Goal: Information Seeking & Learning: Check status

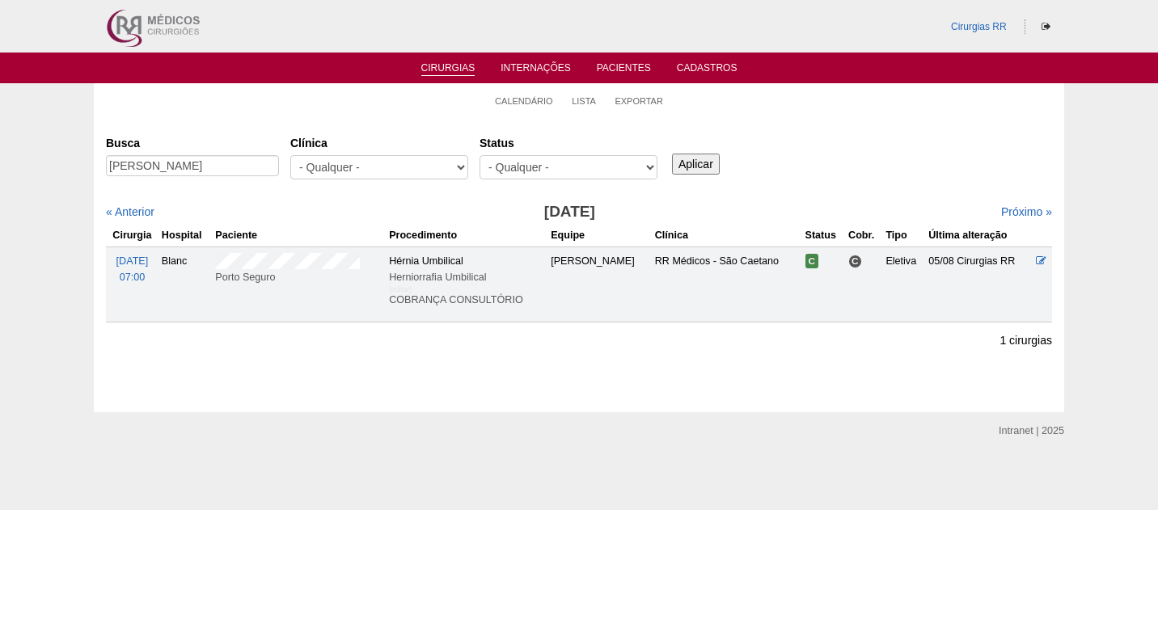
click at [830, 171] on div "Busca RODRIGO SANTOS DE OLIVEIRA Clínica - Qualquer - 6R Alphaville Assunção Ba…" at bounding box center [579, 158] width 946 height 58
click at [889, 150] on div "Busca RODRIGO SANTOS DE OLIVEIRA Clínica - Qualquer - 6R Alphaville Assunção Ba…" at bounding box center [579, 158] width 946 height 58
click at [315, 210] on div "« Anterior" at bounding box center [219, 212] width 227 height 16
click at [439, 68] on link "Cirurgias" at bounding box center [448, 69] width 54 height 14
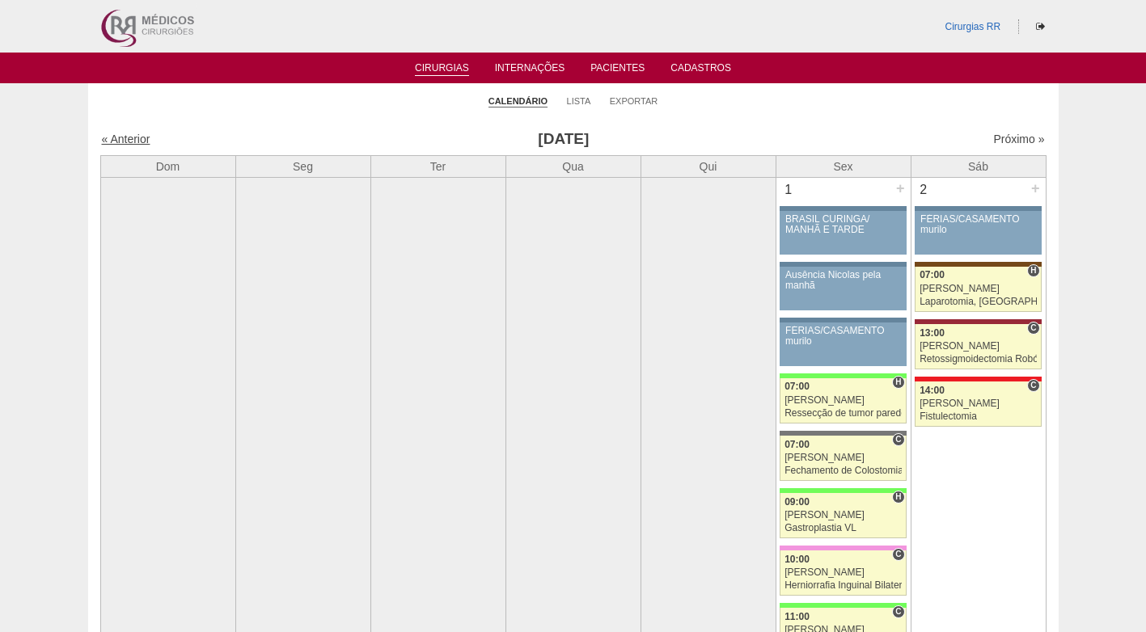
click at [120, 139] on link "« Anterior" at bounding box center [126, 139] width 49 height 13
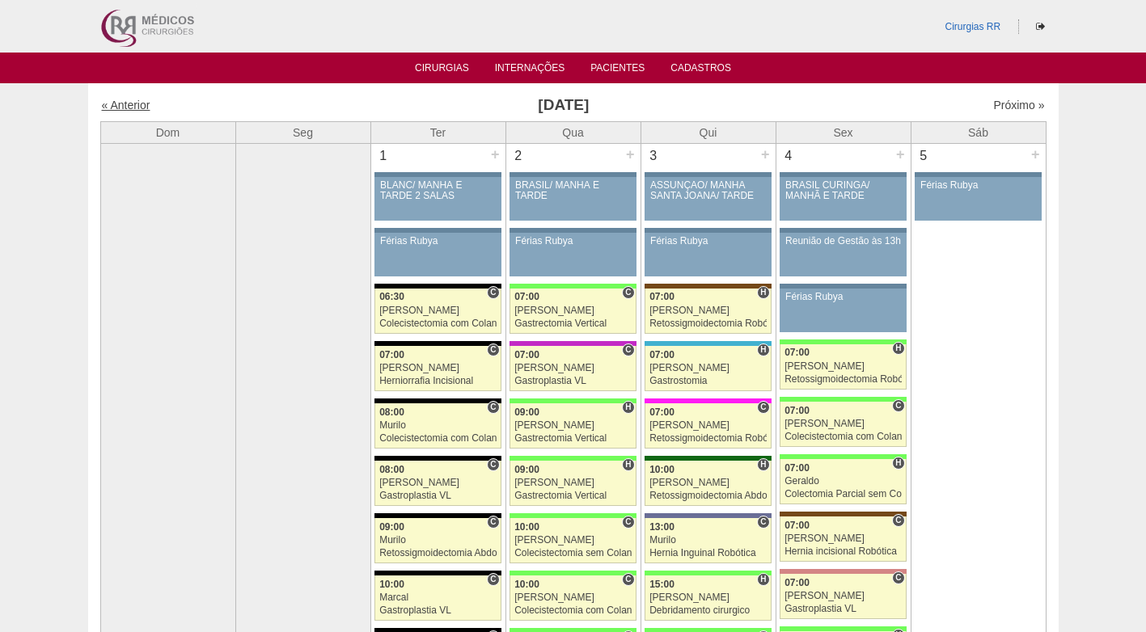
click at [134, 108] on link "« Anterior" at bounding box center [126, 105] width 49 height 13
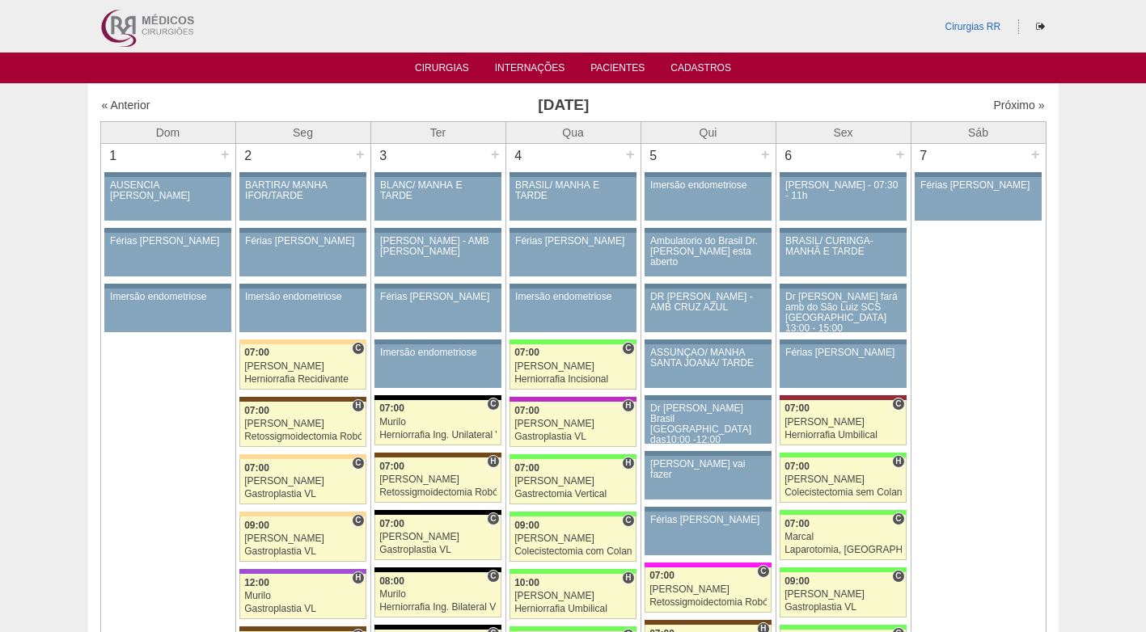
click at [134, 108] on link "« Anterior" at bounding box center [126, 105] width 49 height 13
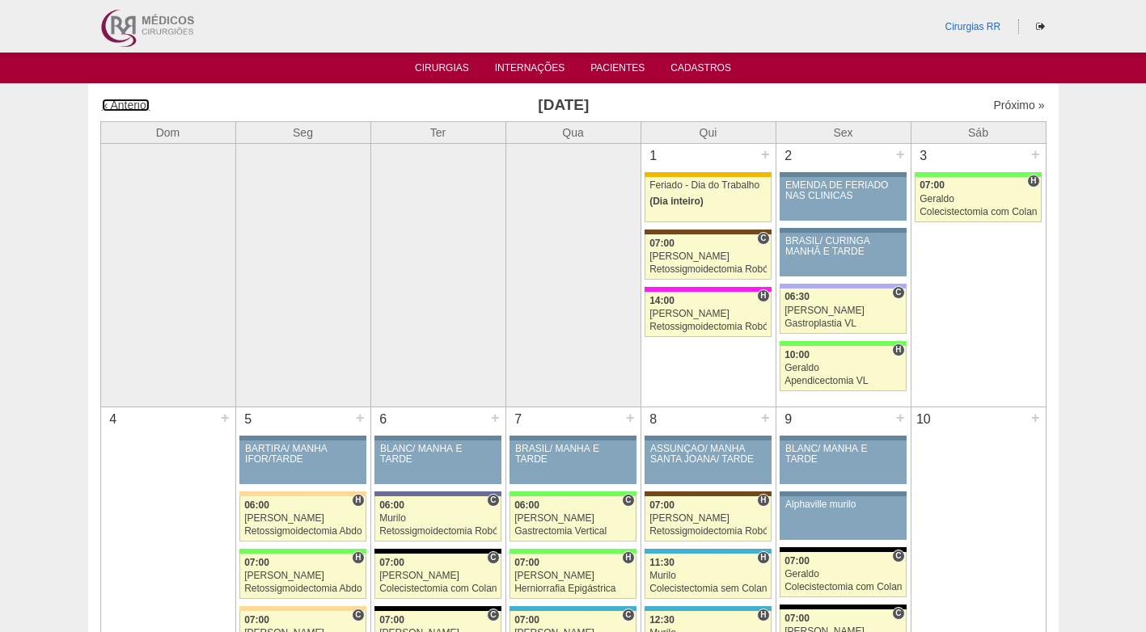
click at [134, 108] on link "« Anterior" at bounding box center [126, 105] width 49 height 13
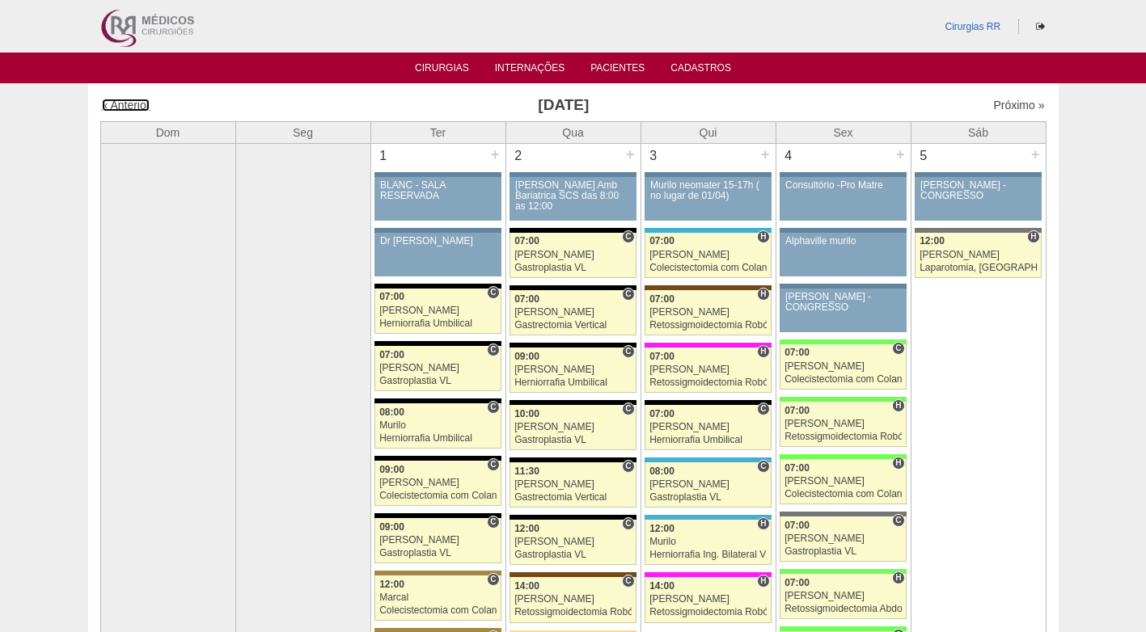
click at [134, 108] on link "« Anterior" at bounding box center [126, 105] width 49 height 13
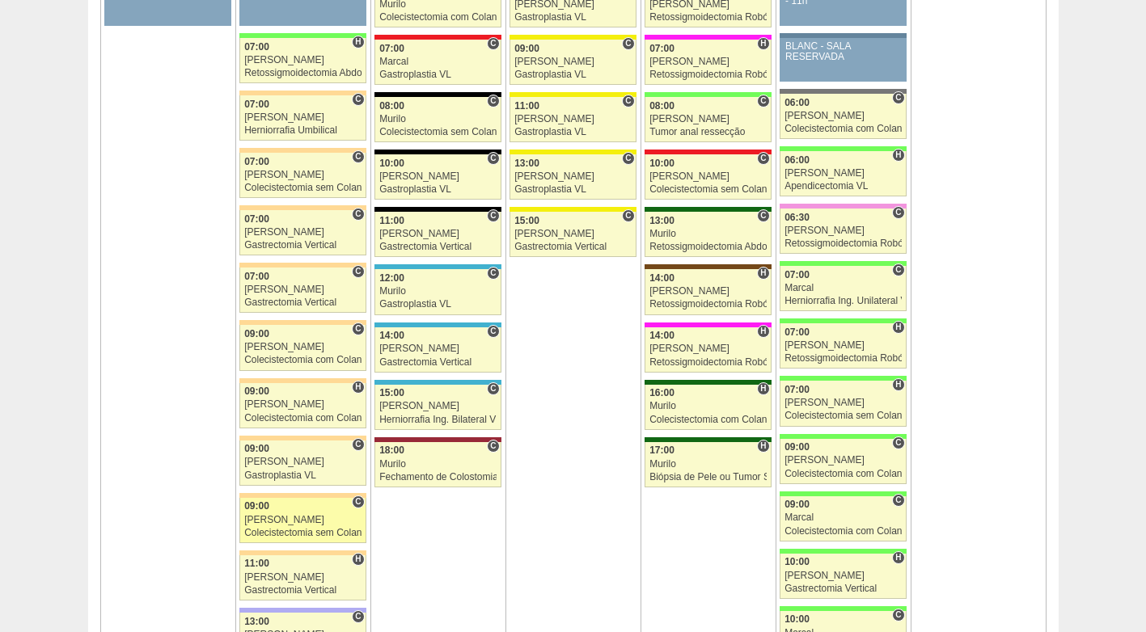
scroll to position [1374, 0]
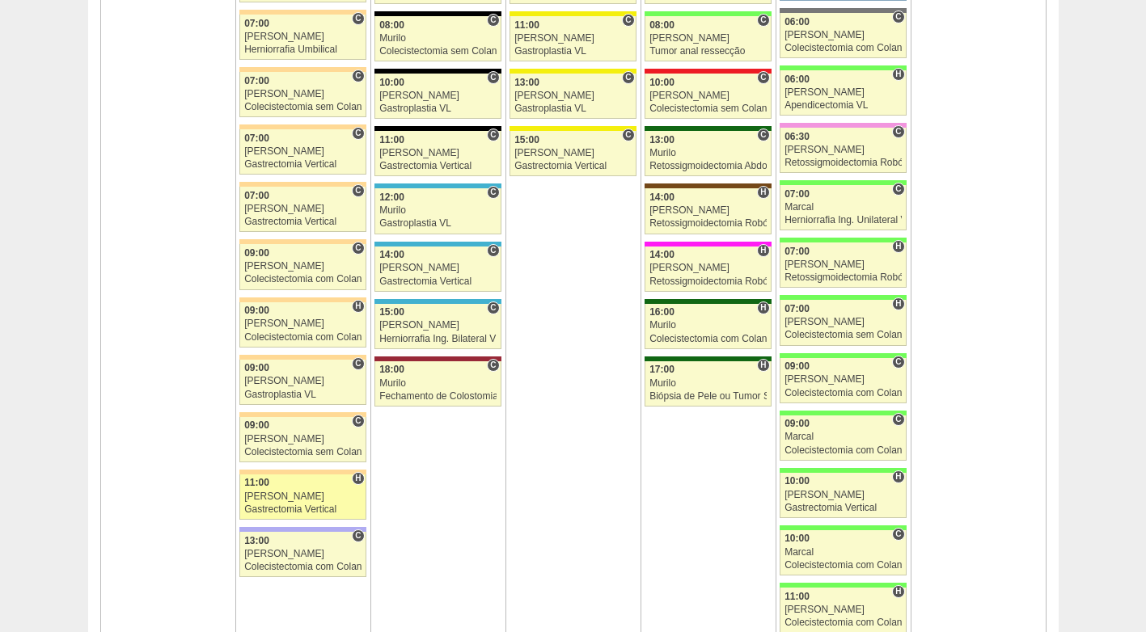
click at [305, 485] on div "11:00" at bounding box center [302, 483] width 117 height 11
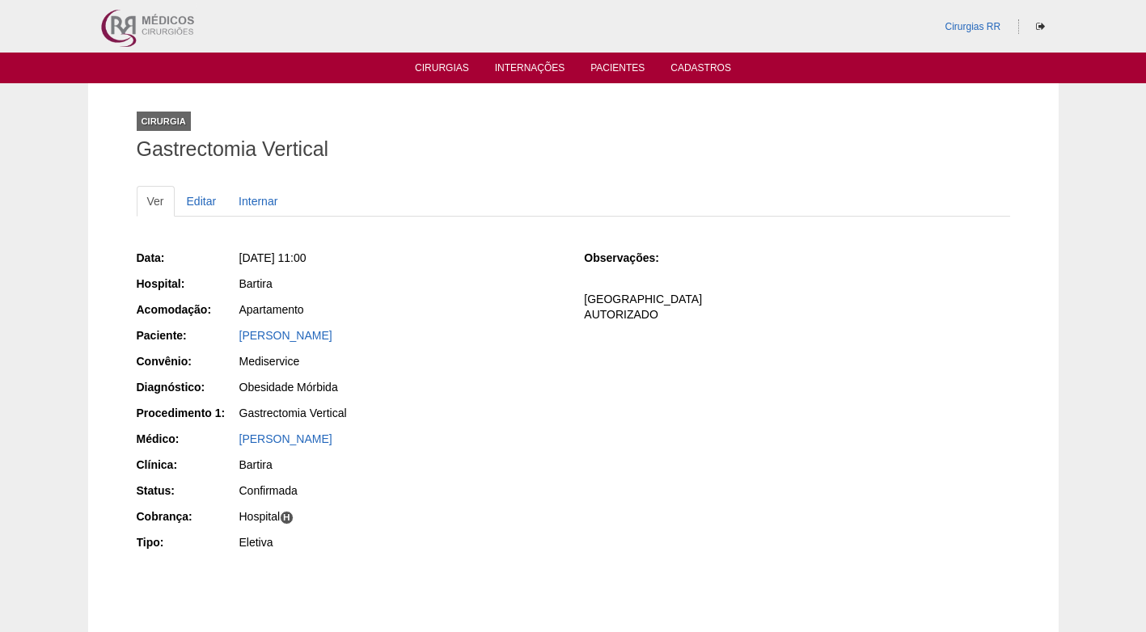
click at [416, 315] on div "Apartamento" at bounding box center [400, 310] width 323 height 16
click at [424, 276] on div "Bartira" at bounding box center [400, 284] width 323 height 16
click at [463, 300] on div "Data: Seg, 10/03/2025 - 11:00 Hospital: Bartira Acomodação: Apartamento Pacient…" at bounding box center [349, 402] width 425 height 316
click at [288, 438] on link "Felipe Rossi" at bounding box center [285, 439] width 93 height 13
click at [288, 337] on link "[PERSON_NAME]" at bounding box center [285, 335] width 93 height 13
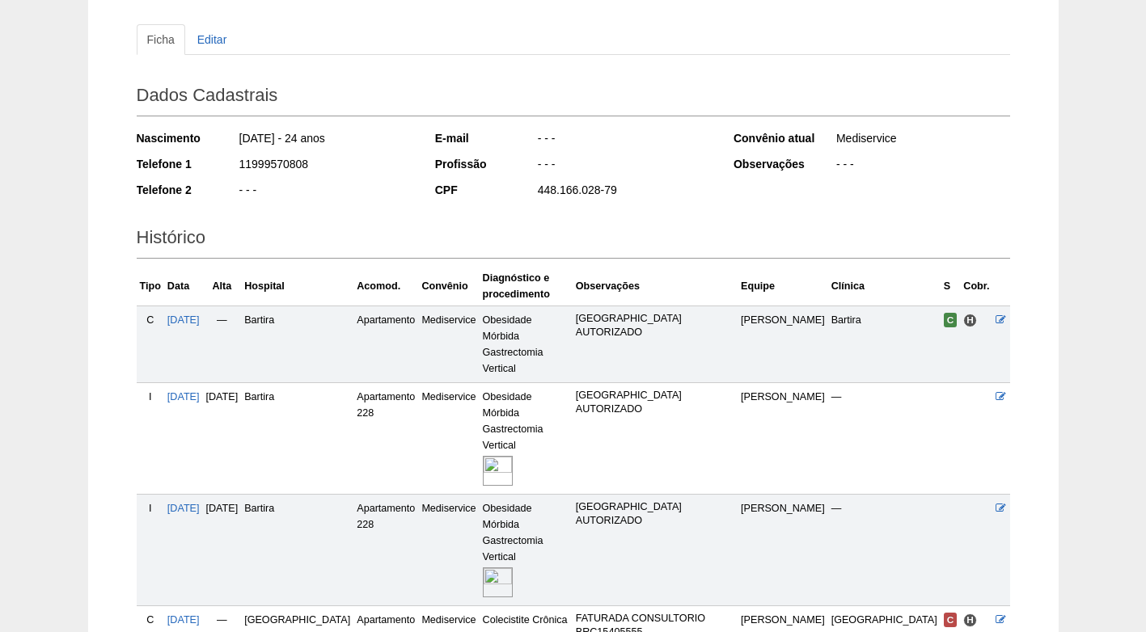
scroll to position [267, 0]
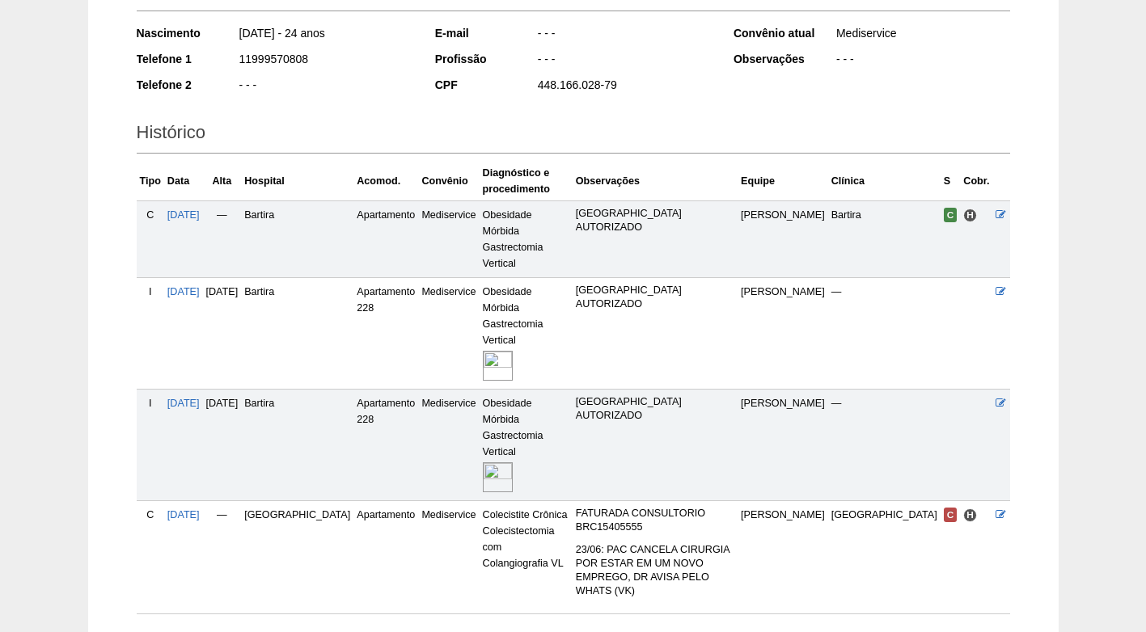
click at [483, 462] on img at bounding box center [498, 477] width 30 height 30
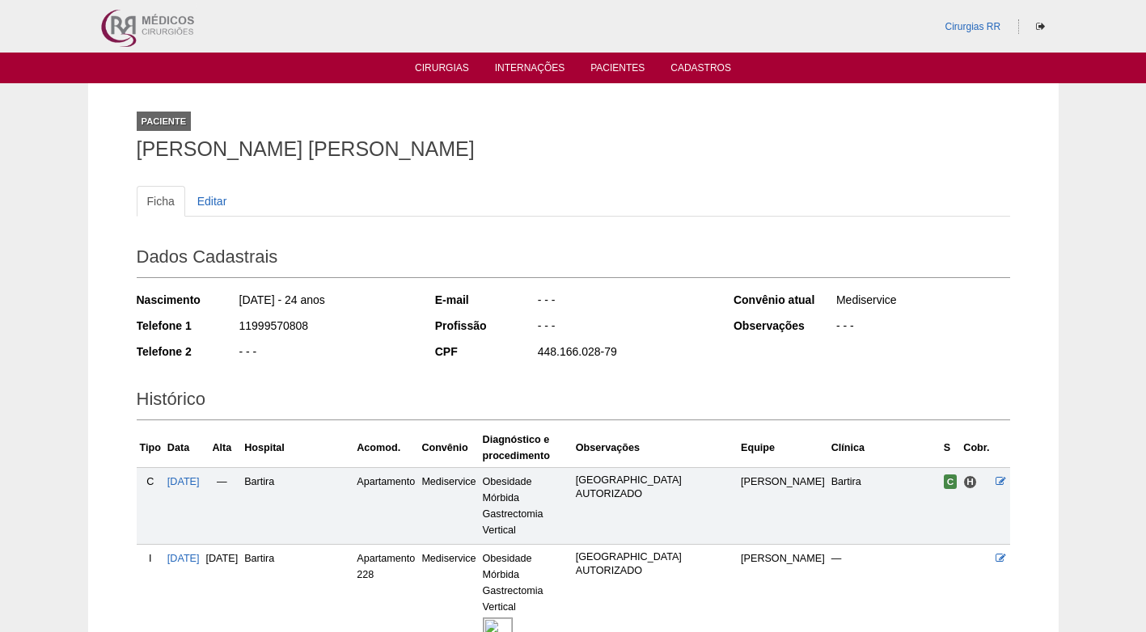
scroll to position [267, 0]
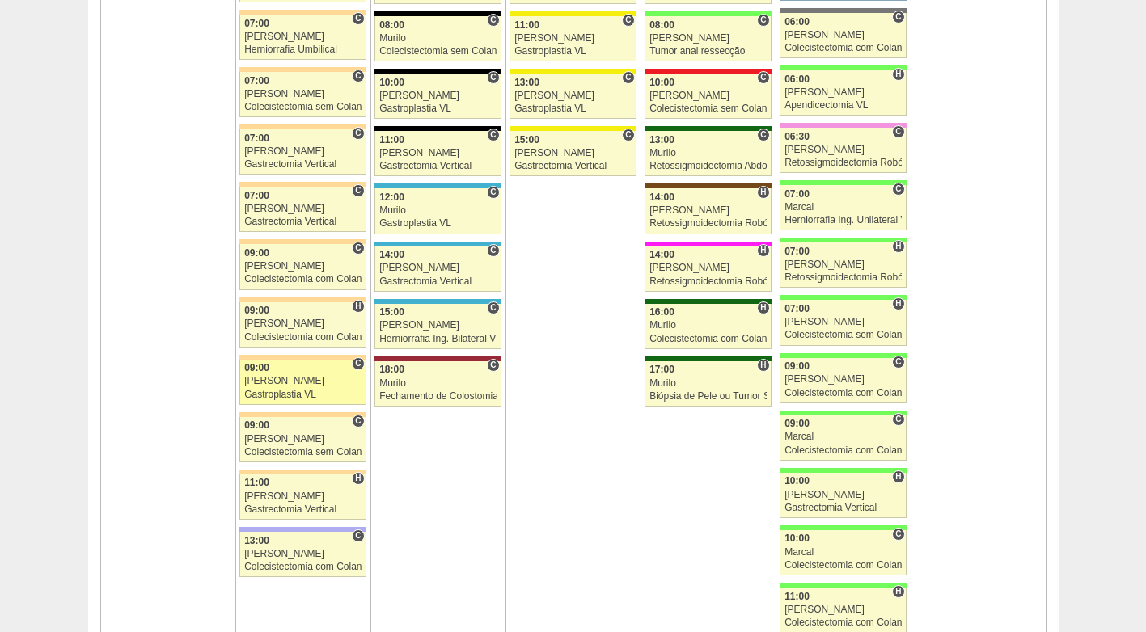
scroll to position [1374, 0]
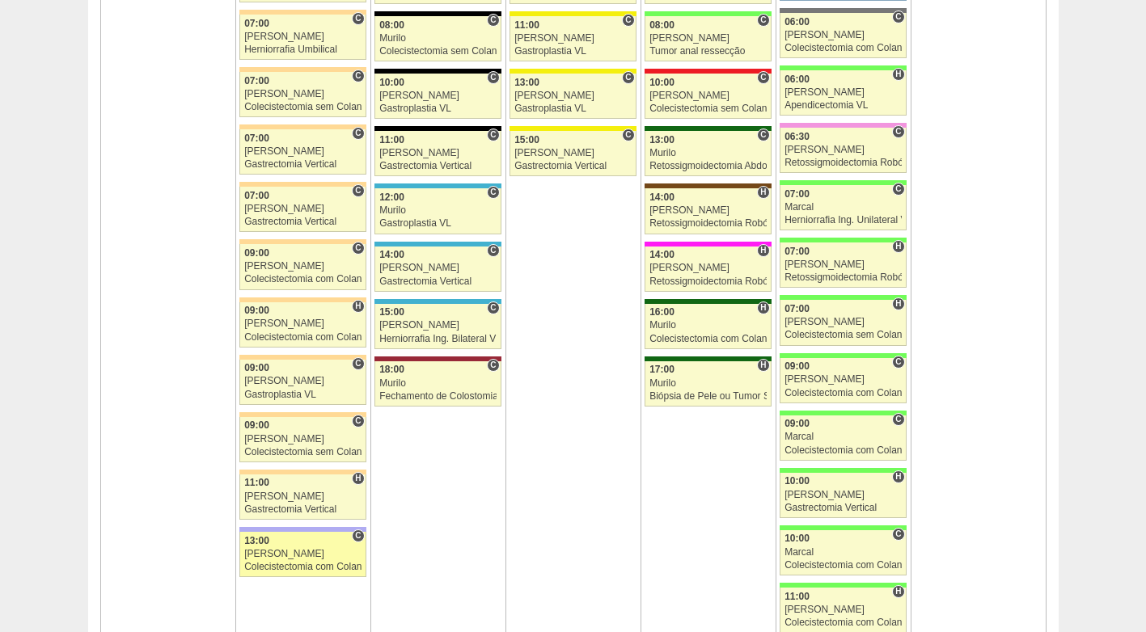
click at [308, 555] on div "[PERSON_NAME]" at bounding box center [302, 554] width 117 height 11
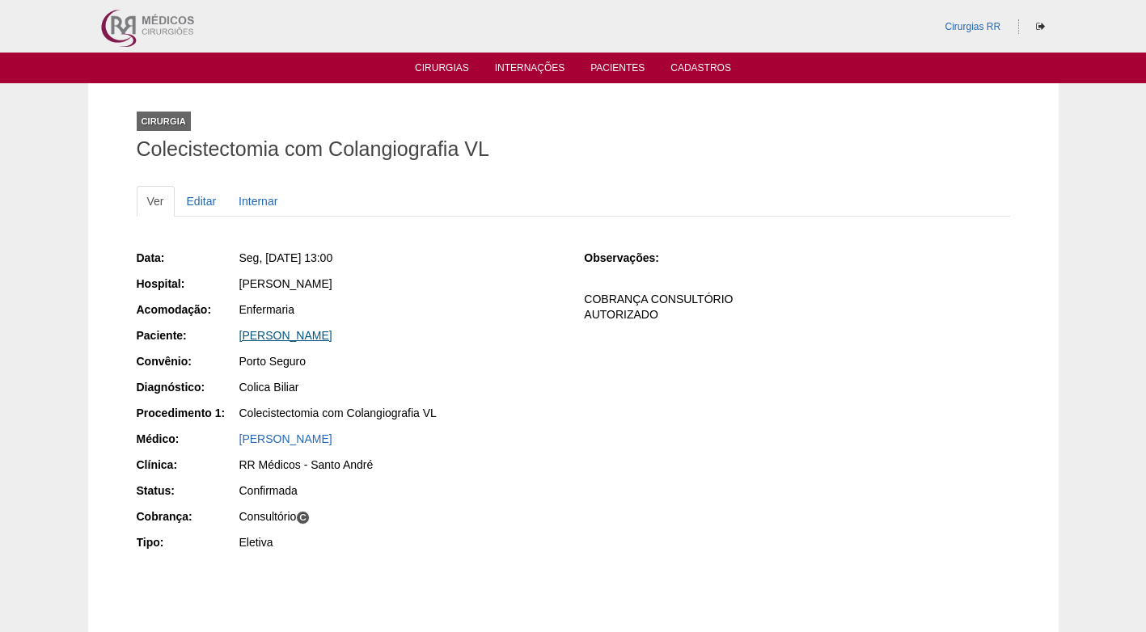
click at [328, 335] on link "[PERSON_NAME]" at bounding box center [285, 335] width 93 height 13
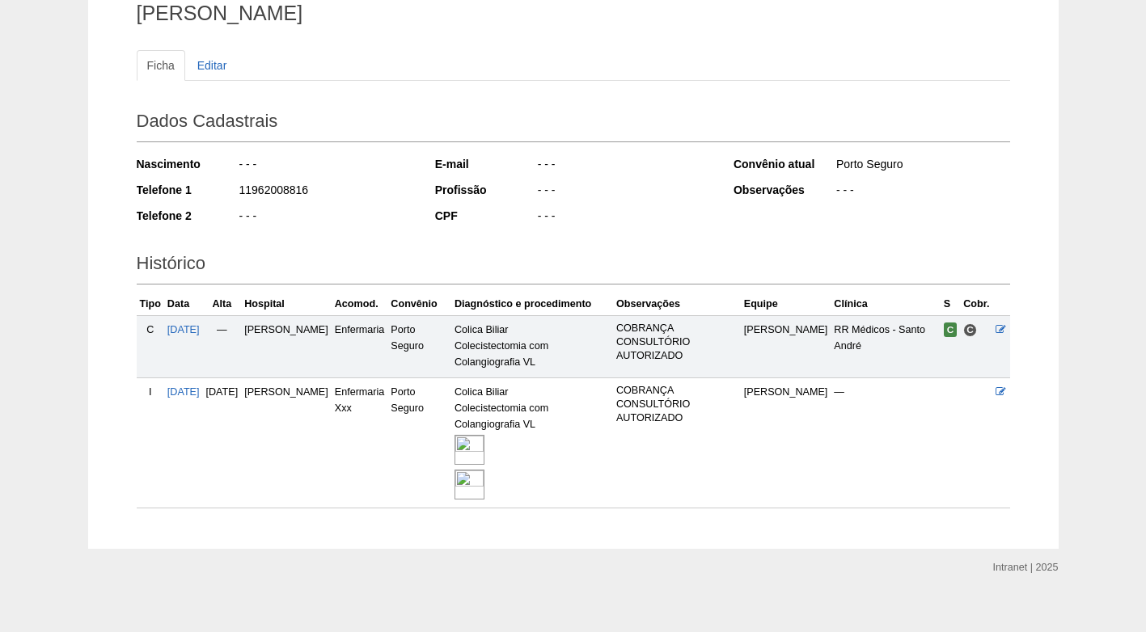
scroll to position [150, 0]
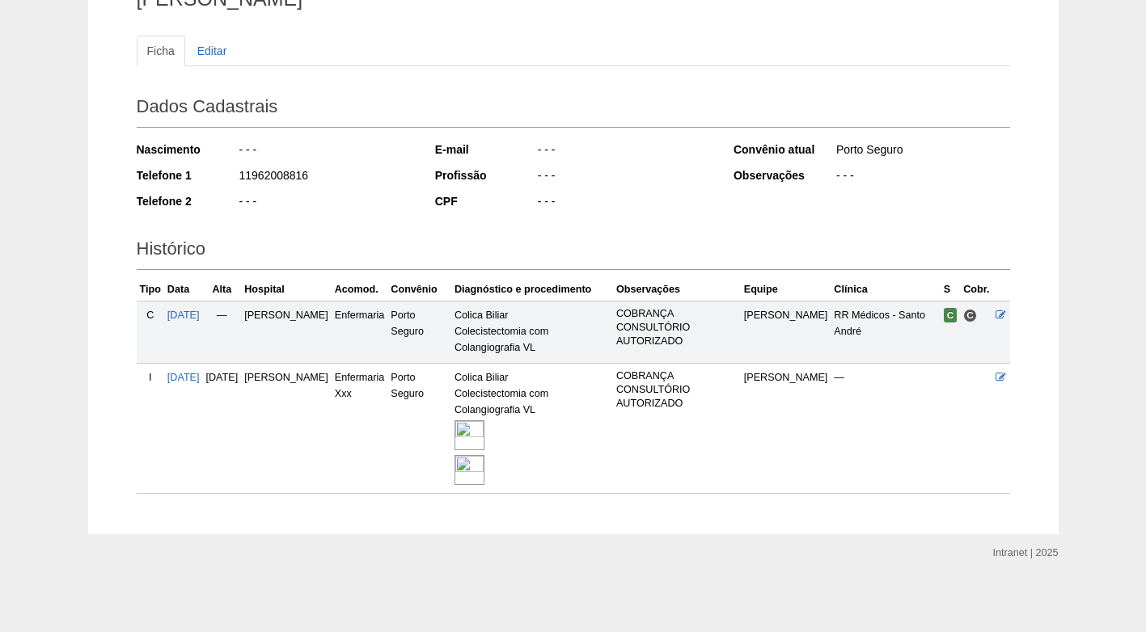
click at [484, 432] on img at bounding box center [469, 435] width 30 height 30
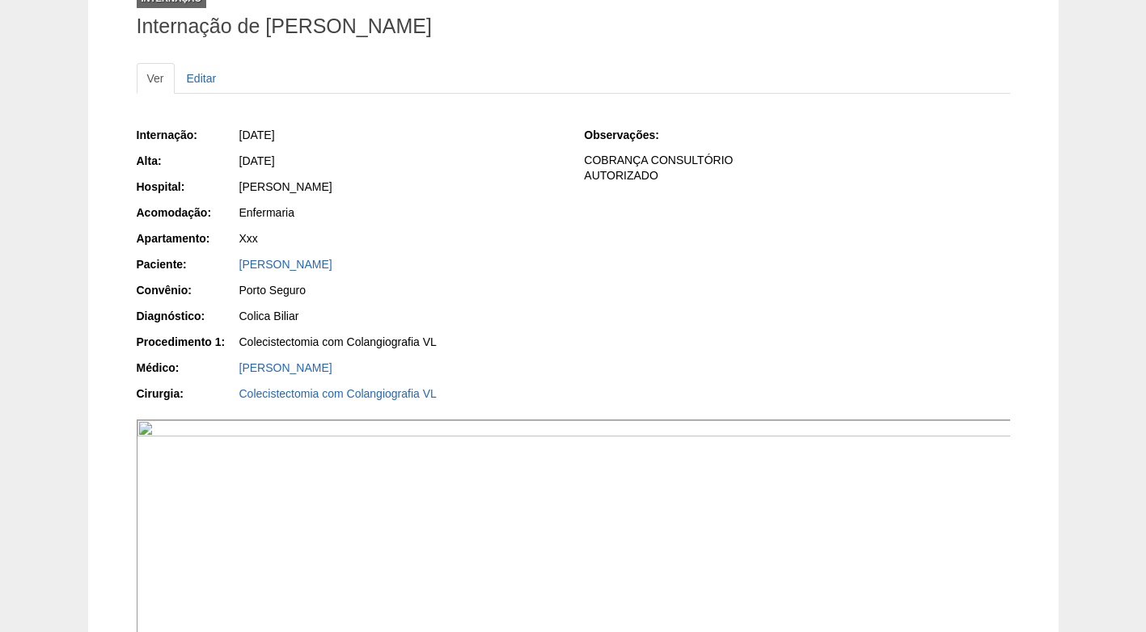
scroll to position [45, 0]
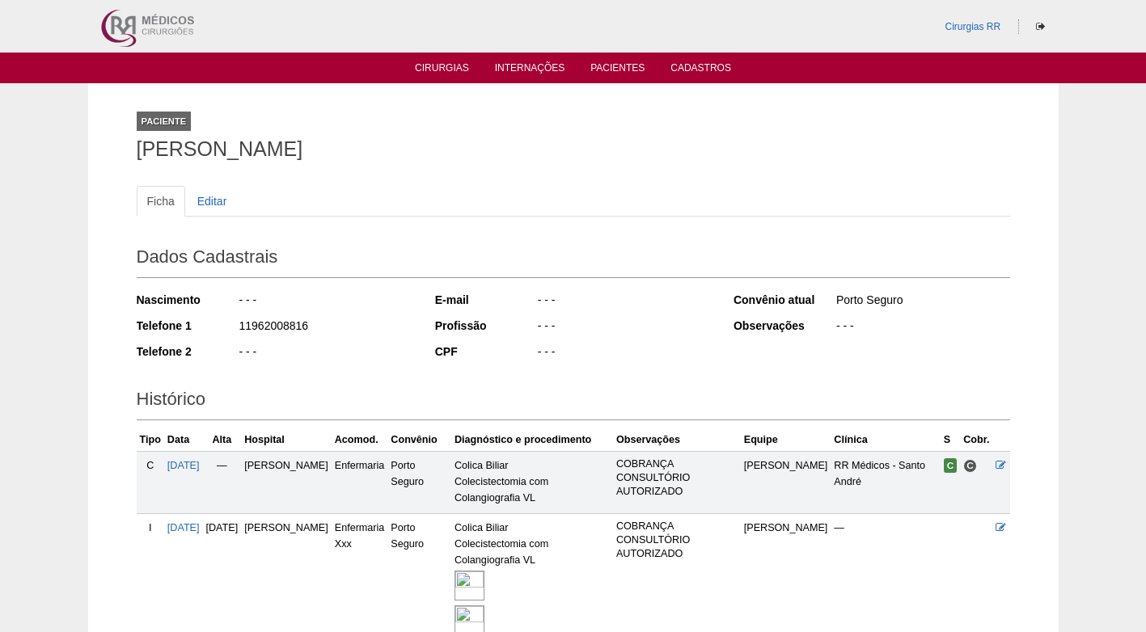
scroll to position [150, 0]
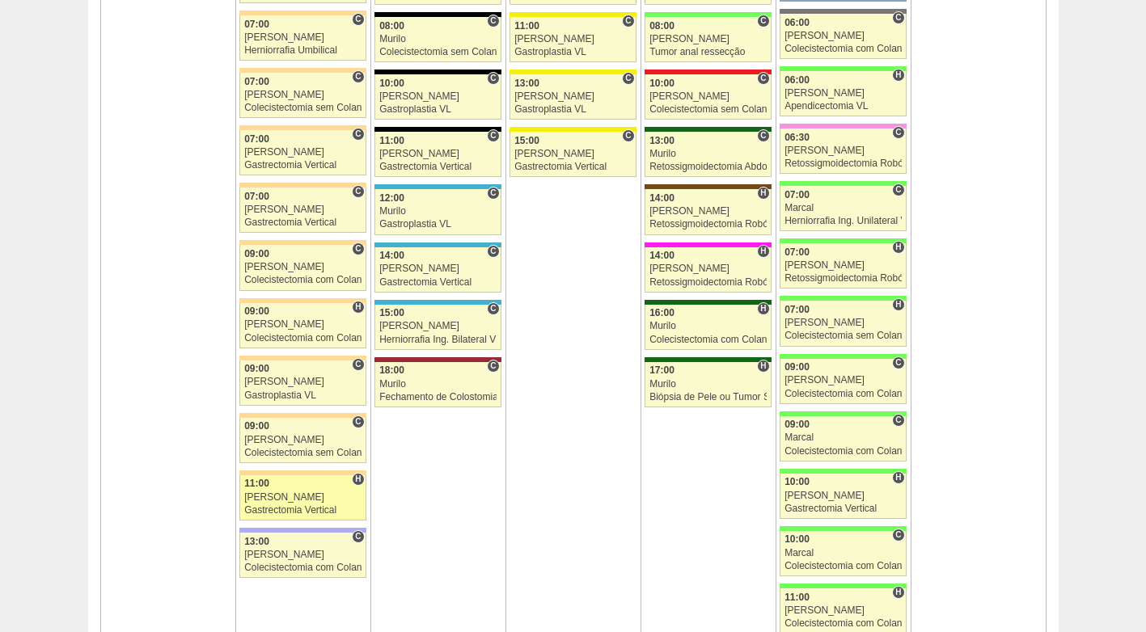
scroll to position [1374, 0]
click at [286, 505] on div "Gastrectomia Vertical" at bounding box center [302, 510] width 117 height 11
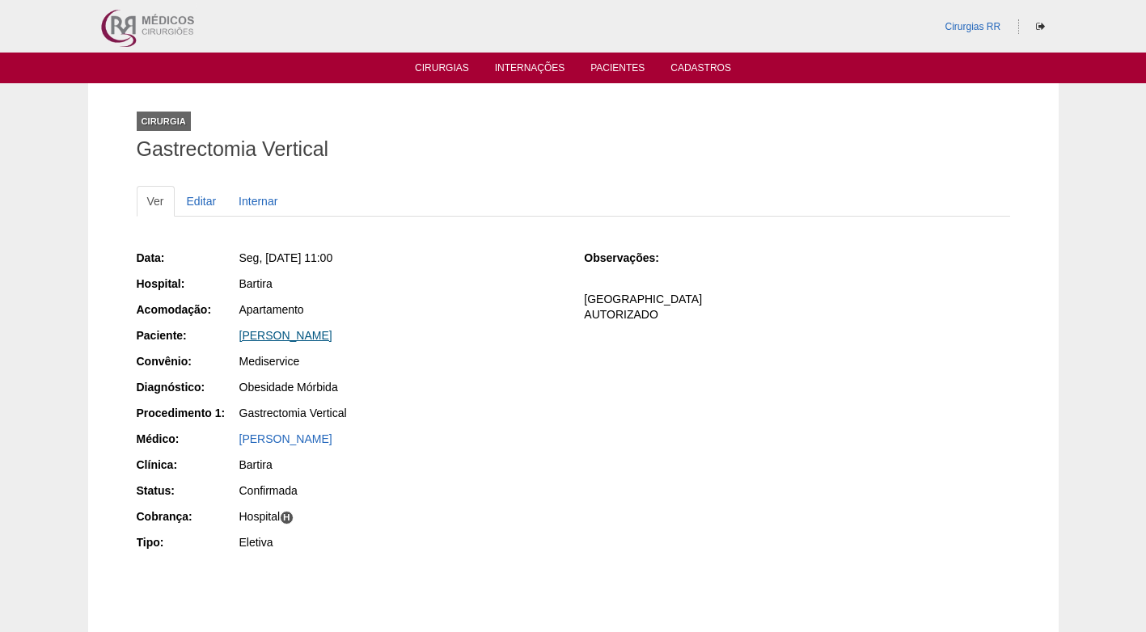
click at [314, 334] on link "[PERSON_NAME] [PERSON_NAME]" at bounding box center [285, 335] width 93 height 13
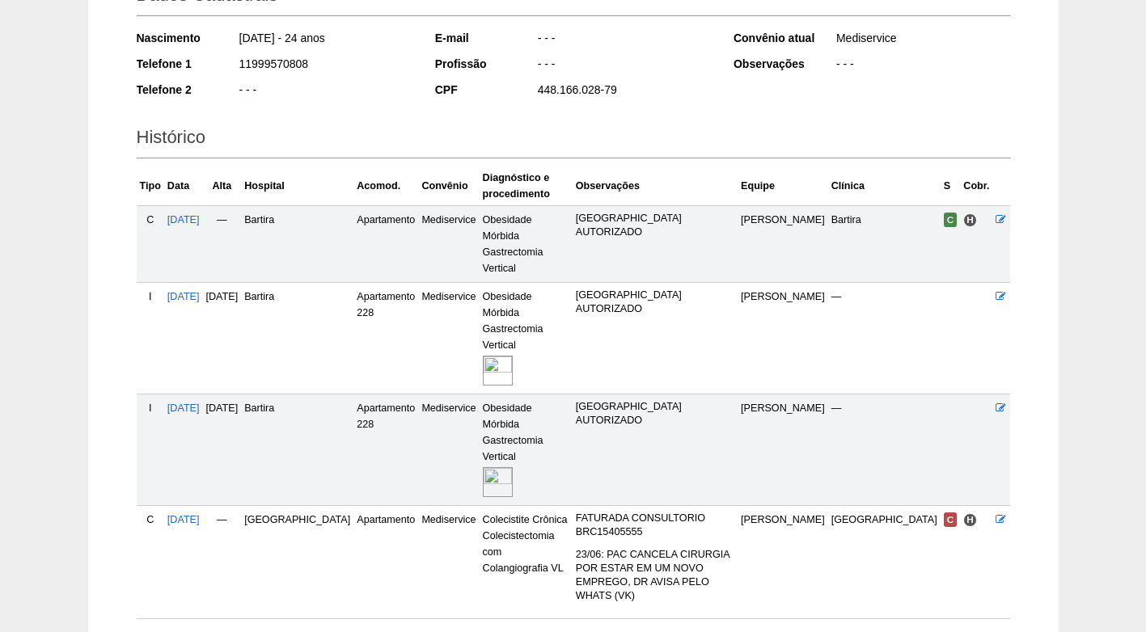
scroll to position [267, 0]
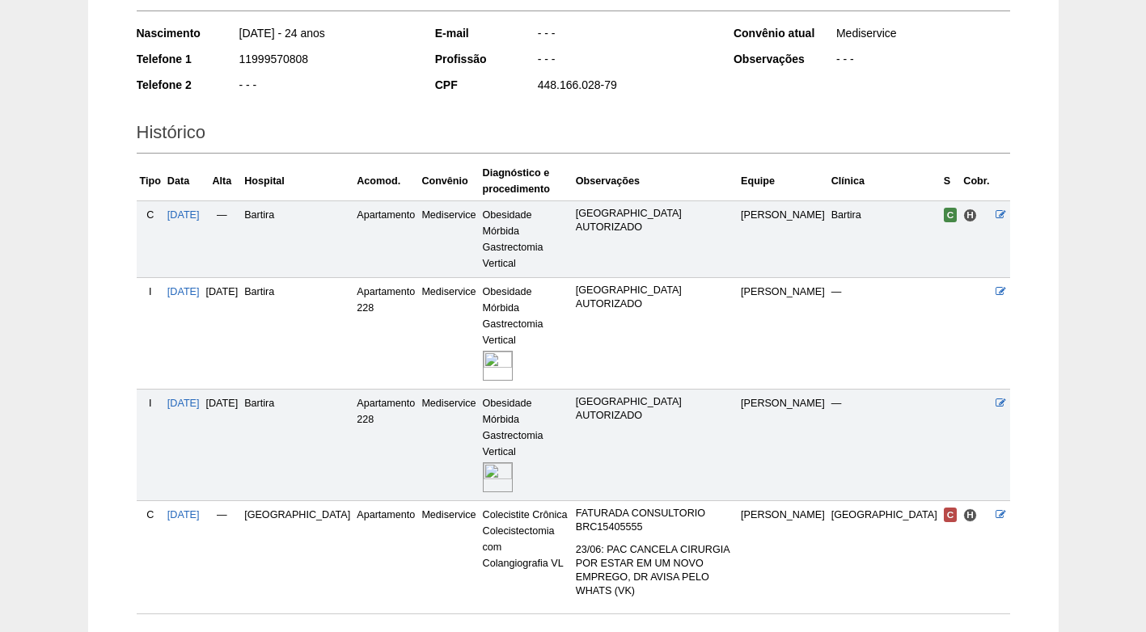
click at [483, 462] on img at bounding box center [498, 477] width 30 height 30
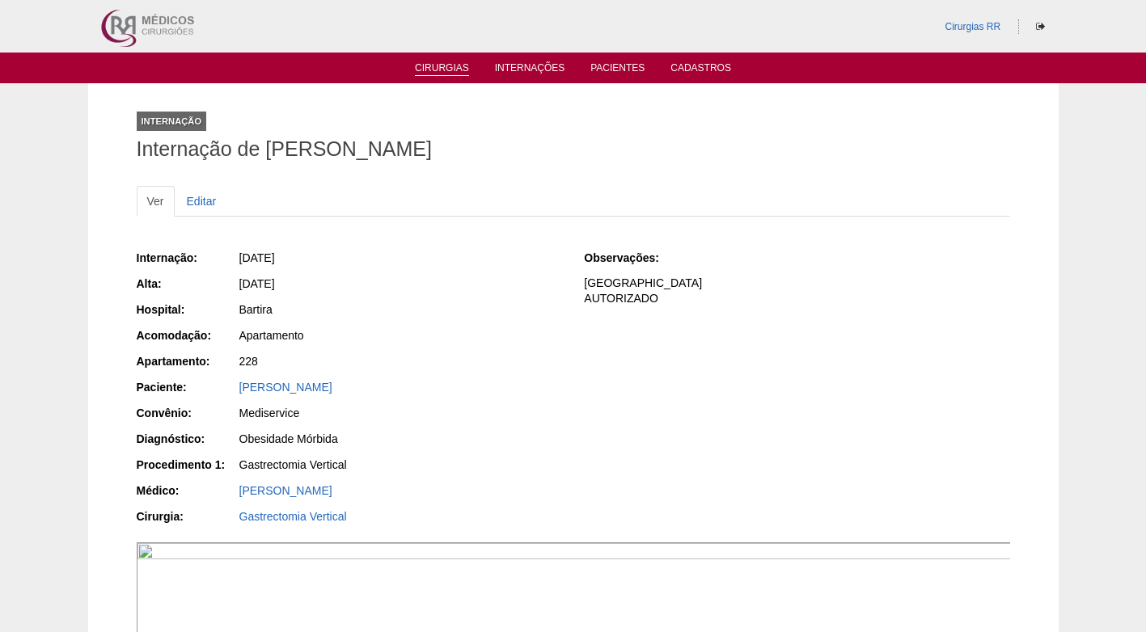
click at [441, 67] on link "Cirurgias" at bounding box center [442, 69] width 54 height 14
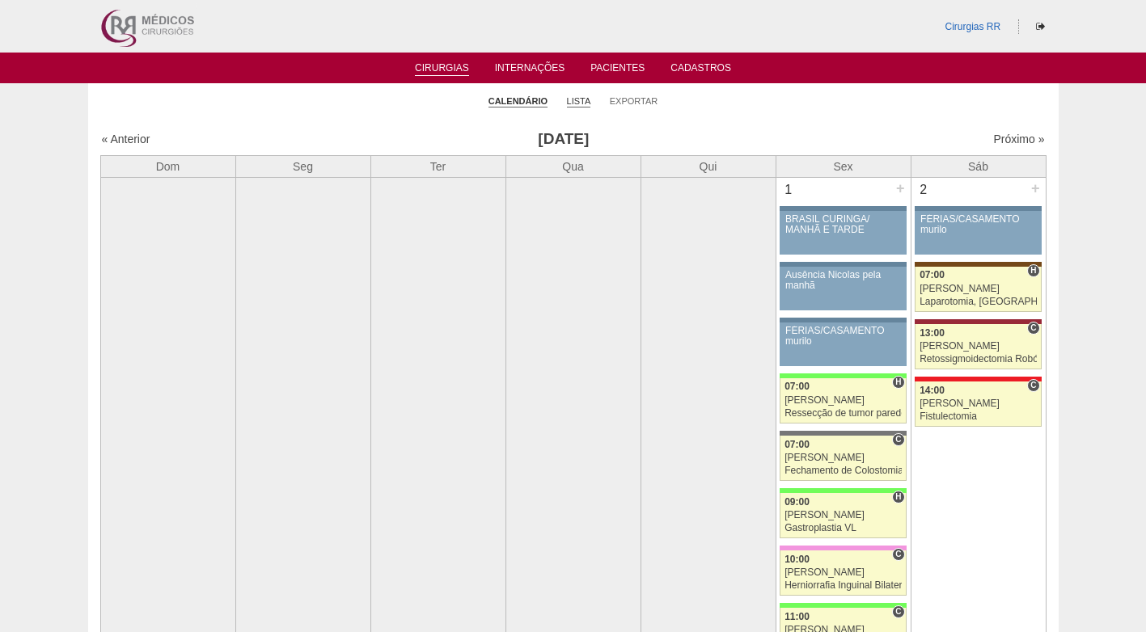
click at [579, 102] on link "Lista" at bounding box center [579, 101] width 24 height 12
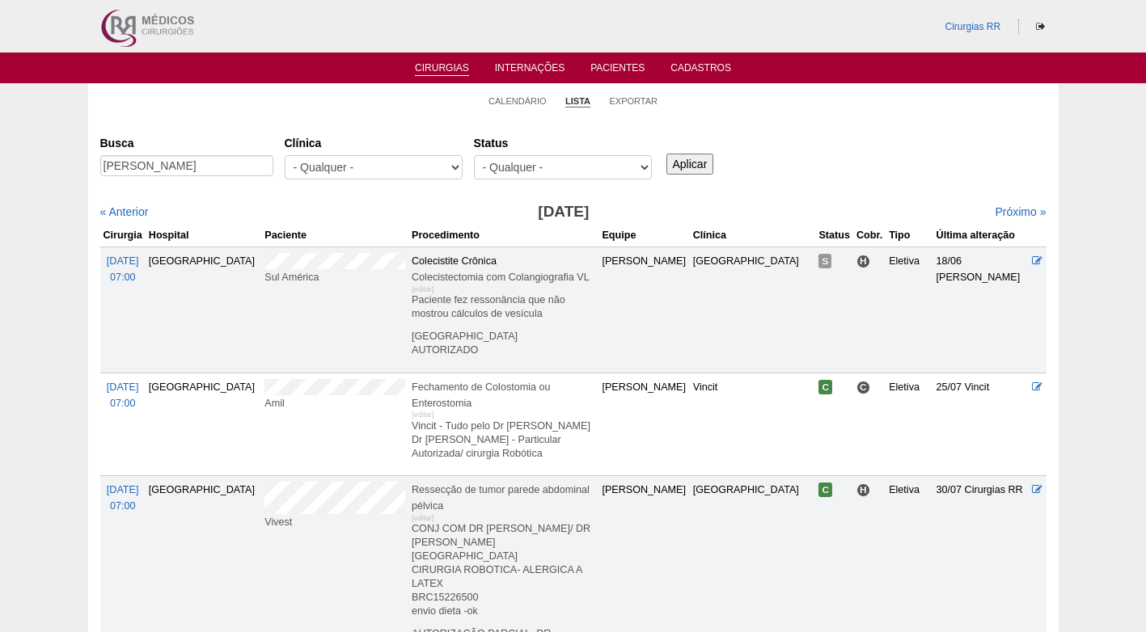
scroll to position [0, 26]
type input "[PERSON_NAME]"
click at [699, 158] on input "Aplicar" at bounding box center [690, 164] width 48 height 21
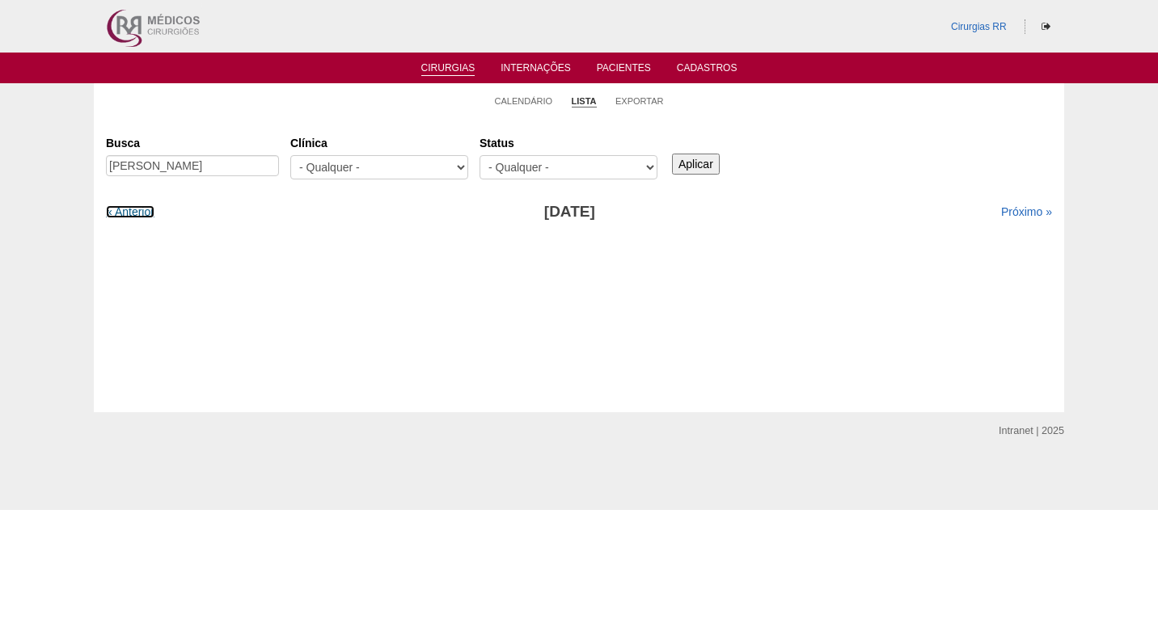
click at [141, 216] on link "« Anterior" at bounding box center [130, 211] width 49 height 13
drag, startPoint x: 0, startPoint y: 0, endPoint x: 141, endPoint y: 216, distance: 257.7
click at [141, 216] on link "« Anterior" at bounding box center [130, 211] width 49 height 13
drag, startPoint x: 196, startPoint y: 169, endPoint x: 373, endPoint y: 180, distance: 177.4
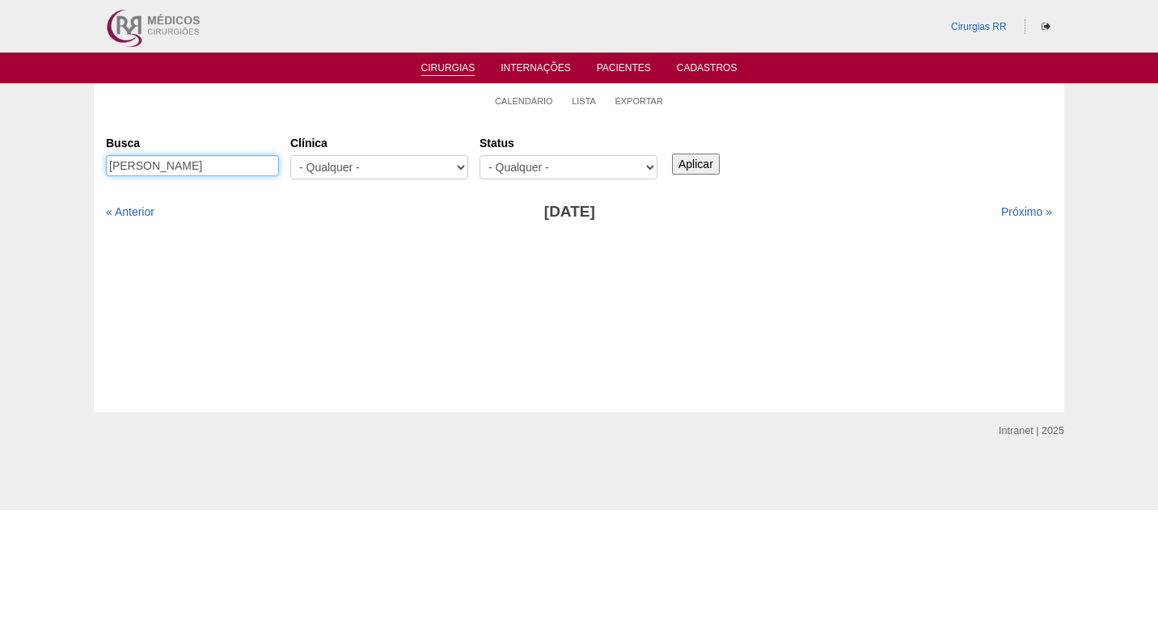
click at [373, 180] on div "Busca PAULA FREITAS DA SILVA OLIVEIRA Clínica - Qualquer - 6R Alphaville Assunç…" at bounding box center [579, 158] width 946 height 58
type input "[PERSON_NAME]"
click at [720, 163] on div "Aplicar" at bounding box center [701, 151] width 65 height 44
click at [696, 166] on input "Aplicar" at bounding box center [696, 164] width 48 height 21
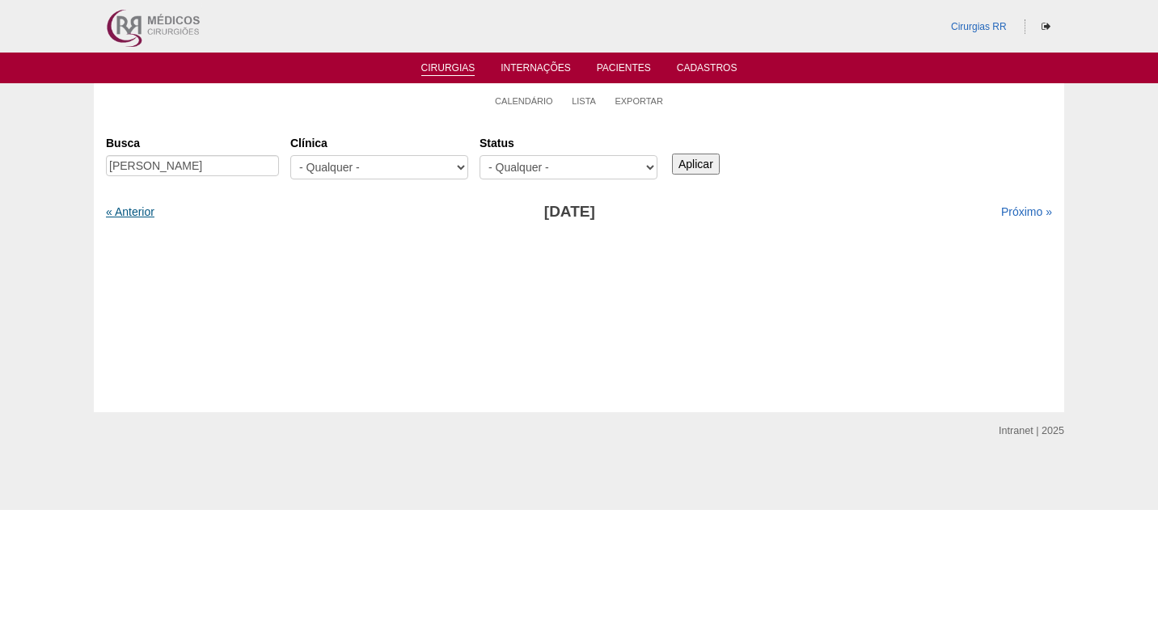
click at [144, 215] on link "« Anterior" at bounding box center [130, 211] width 49 height 13
click at [1007, 209] on link "Próximo »" at bounding box center [1026, 211] width 51 height 13
